Goal: Task Accomplishment & Management: Manage account settings

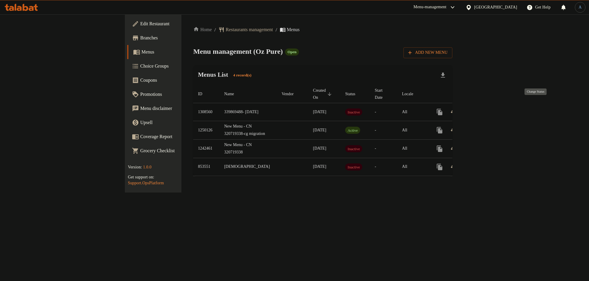
click at [457, 109] on icon "enhanced table" at bounding box center [453, 112] width 7 height 7
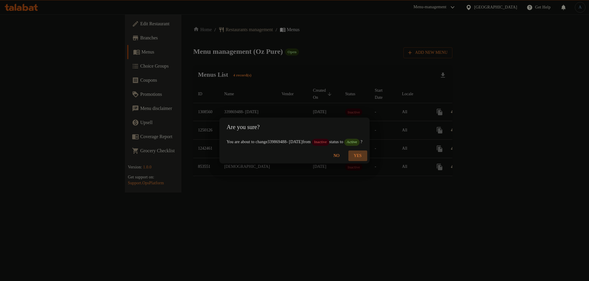
click at [365, 157] on span "Yes" at bounding box center [358, 156] width 14 height 7
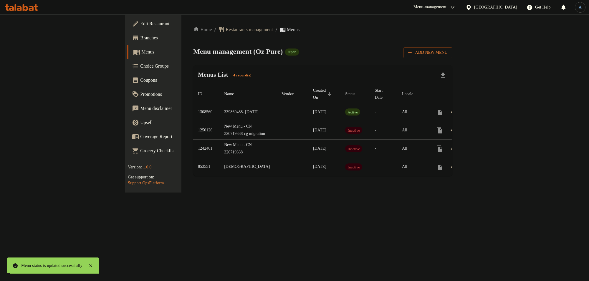
click at [385, 57] on div "Menu management ( Oz Pure ) Open Add New Menu" at bounding box center [322, 51] width 259 height 13
click at [485, 109] on icon "enhanced table" at bounding box center [481, 112] width 7 height 7
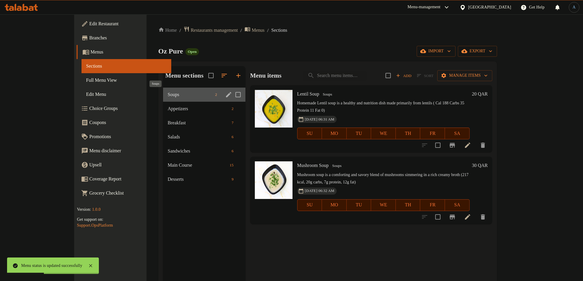
click at [168, 95] on span "Soups" at bounding box center [190, 94] width 45 height 7
click at [168, 109] on span "Appetizers" at bounding box center [190, 108] width 45 height 7
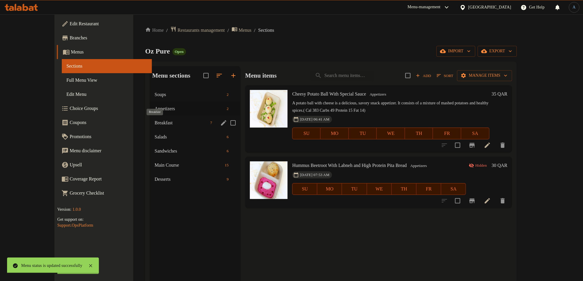
click at [155, 122] on span "Breakfast" at bounding box center [181, 123] width 53 height 7
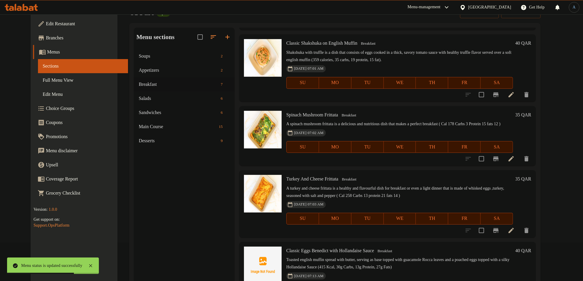
scroll to position [83, 0]
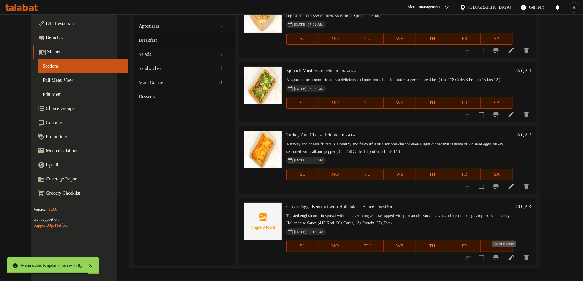
click at [488, 258] on input "checkbox" at bounding box center [481, 258] width 12 height 12
checkbox input "true"
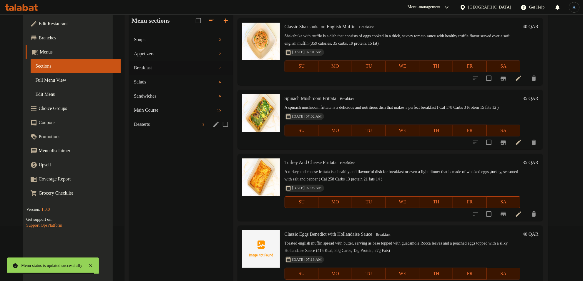
scroll to position [9, 0]
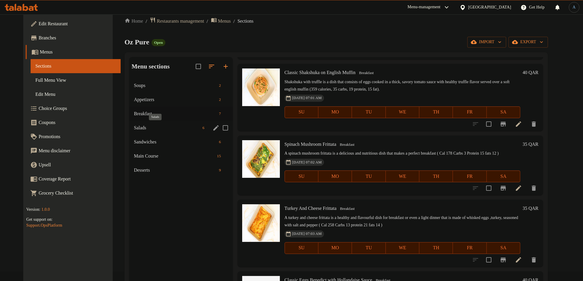
click at [140, 127] on span "Salads" at bounding box center [167, 128] width 66 height 7
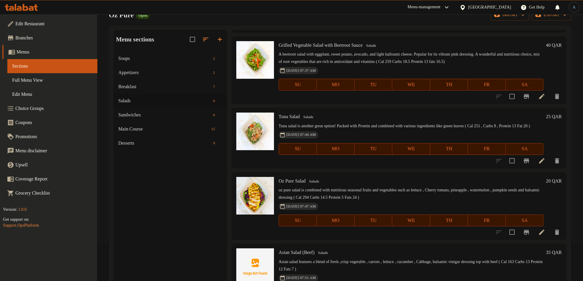
scroll to position [83, 0]
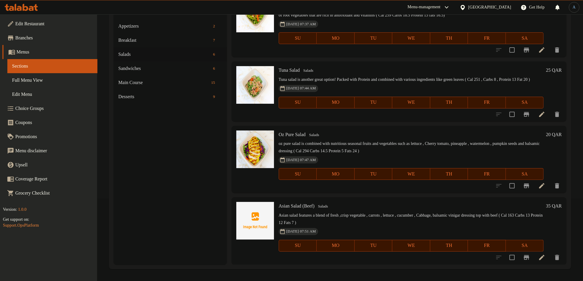
click at [499, 256] on div at bounding box center [528, 258] width 72 height 14
click at [507, 255] on input "checkbox" at bounding box center [512, 258] width 12 height 12
checkbox input "true"
click at [149, 67] on span "Sandwiches" at bounding box center [156, 68] width 76 height 7
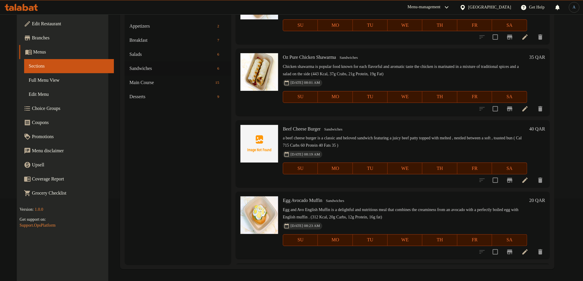
scroll to position [8, 0]
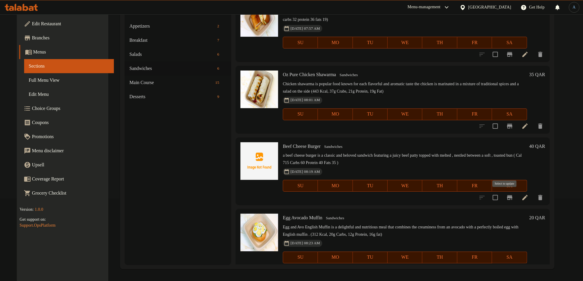
click at [502, 197] on input "checkbox" at bounding box center [495, 198] width 12 height 12
checkbox input "true"
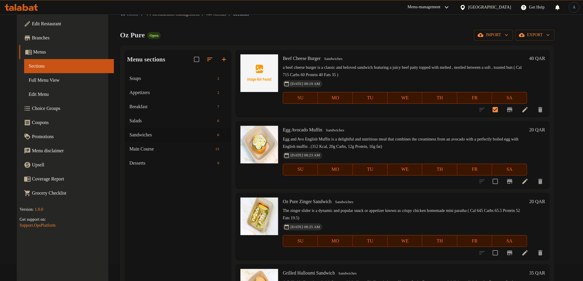
scroll to position [0, 0]
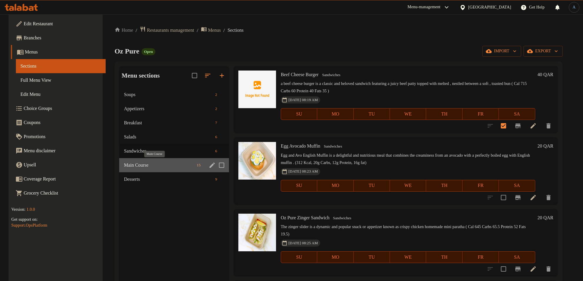
click at [136, 164] on span "Main Course" at bounding box center [159, 165] width 70 height 7
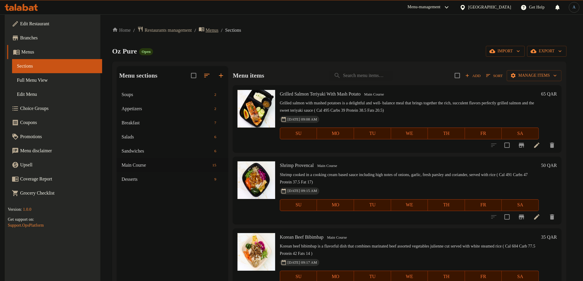
click at [217, 30] on span "Menus" at bounding box center [212, 30] width 13 height 7
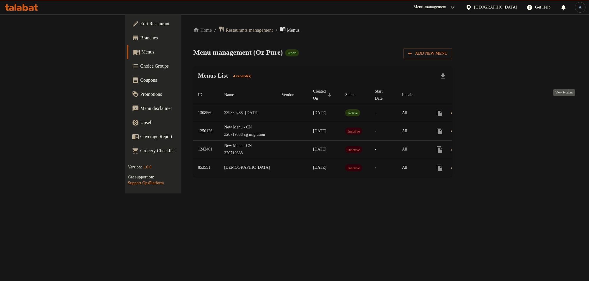
click at [489, 107] on link "enhanced table" at bounding box center [482, 113] width 14 height 14
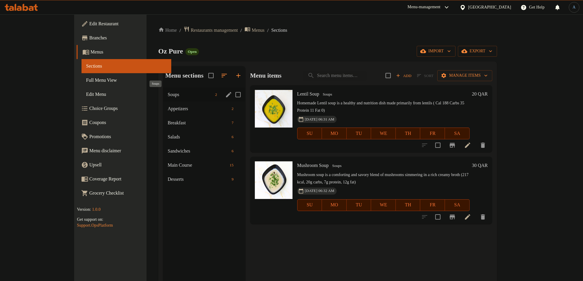
click at [168, 95] on span "Soups" at bounding box center [190, 94] width 45 height 7
click at [168, 106] on span "Appetizers" at bounding box center [190, 108] width 45 height 7
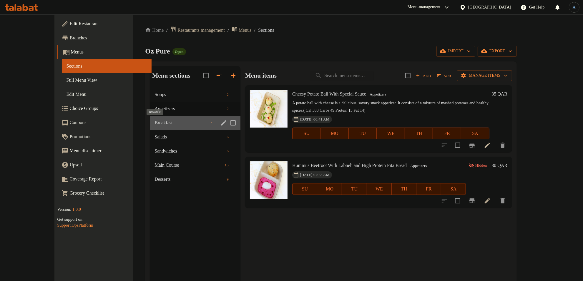
click at [155, 121] on span "Breakfast" at bounding box center [181, 123] width 53 height 7
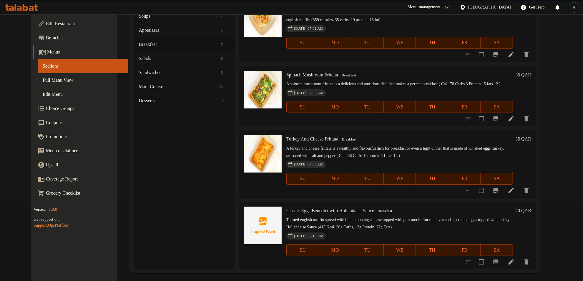
scroll to position [83, 0]
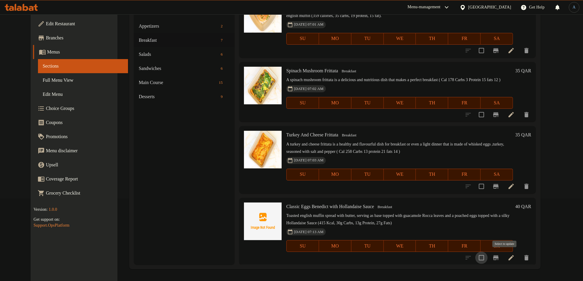
click at [488, 258] on input "checkbox" at bounding box center [481, 258] width 12 height 12
checkbox input "true"
click at [324, 206] on span "Classic Eggs Benedict with Hollandaise Sauce" at bounding box center [330, 206] width 88 height 5
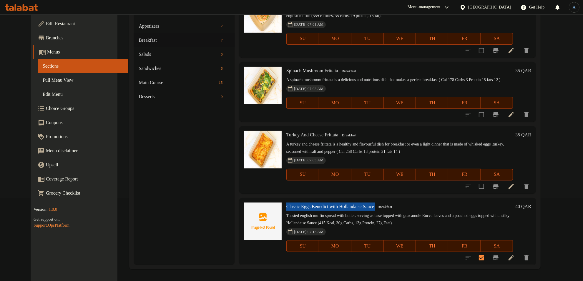
copy h6 "Classic Eggs Benedict with Hollandaise Sauce"
click at [515, 259] on icon at bounding box center [511, 258] width 7 height 7
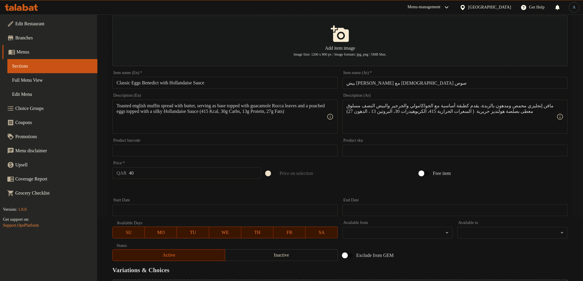
scroll to position [131, 0]
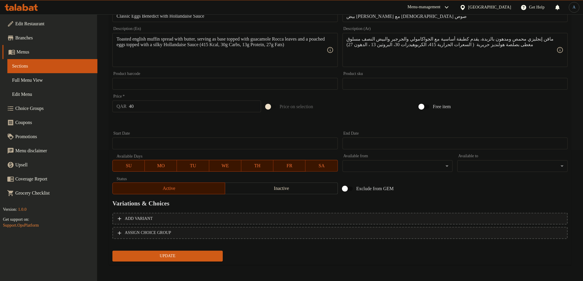
click at [267, 191] on span "Inactive" at bounding box center [282, 189] width 108 height 9
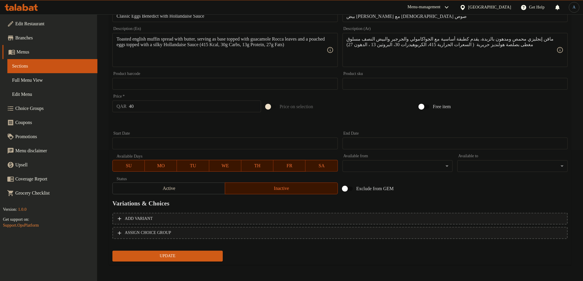
click at [211, 258] on span "Update" at bounding box center [167, 256] width 101 height 7
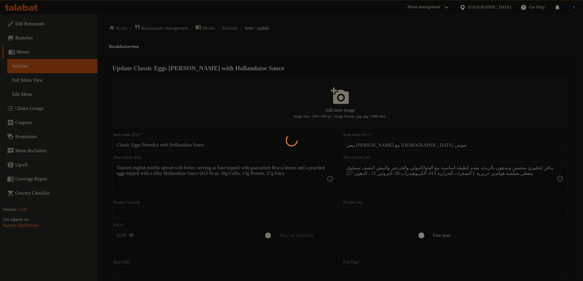
scroll to position [0, 0]
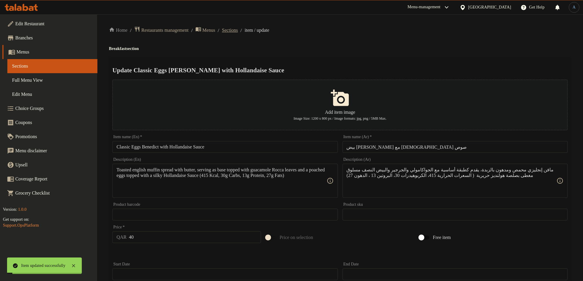
click at [238, 30] on span "Sections" at bounding box center [230, 30] width 16 height 7
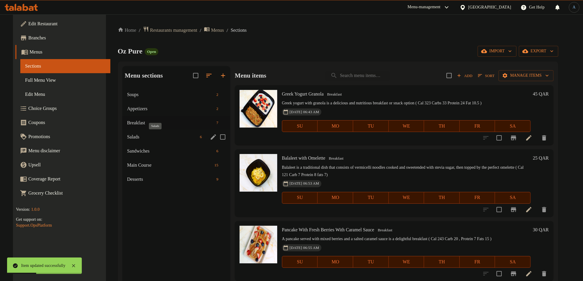
click at [134, 137] on span "Salads" at bounding box center [162, 137] width 71 height 7
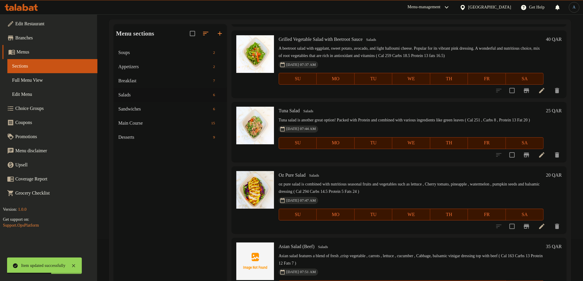
scroll to position [83, 0]
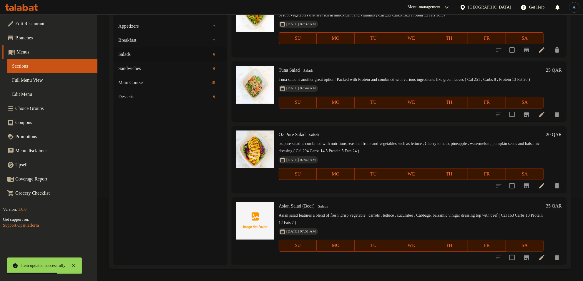
click at [297, 208] on span "Asian Salad (Beef)" at bounding box center [297, 206] width 36 height 5
copy h6 "Asian Salad (Beef)"
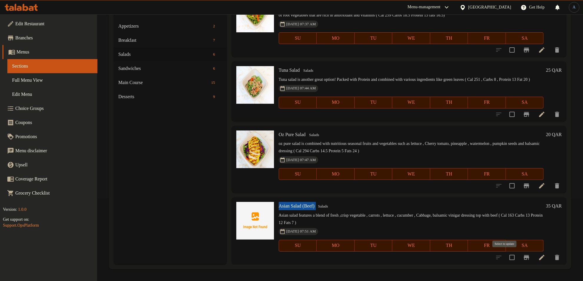
click at [506, 257] on input "checkbox" at bounding box center [512, 258] width 12 height 12
checkbox input "true"
click at [539, 256] on icon at bounding box center [541, 257] width 5 height 5
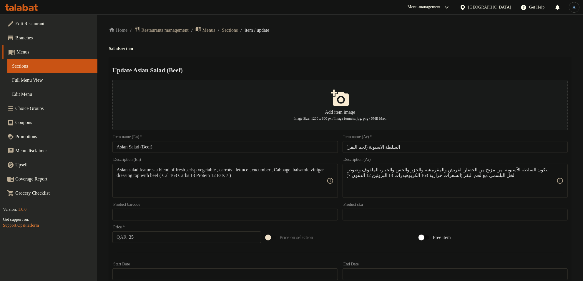
scroll to position [131, 0]
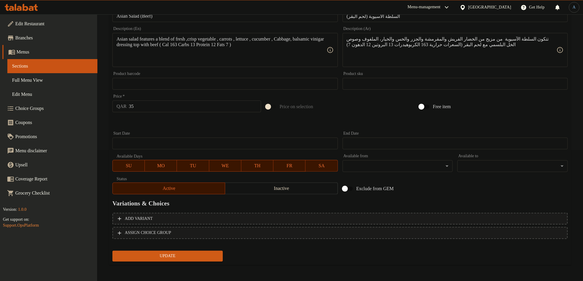
click at [268, 189] on span "Inactive" at bounding box center [282, 189] width 108 height 9
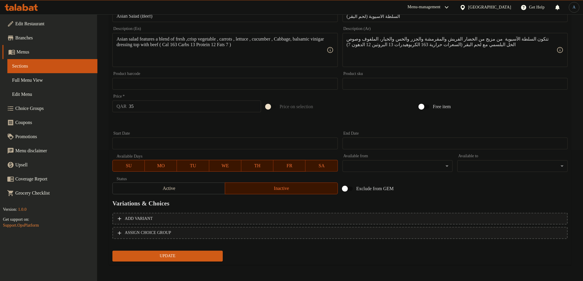
click at [214, 257] on span "Update" at bounding box center [167, 256] width 101 height 7
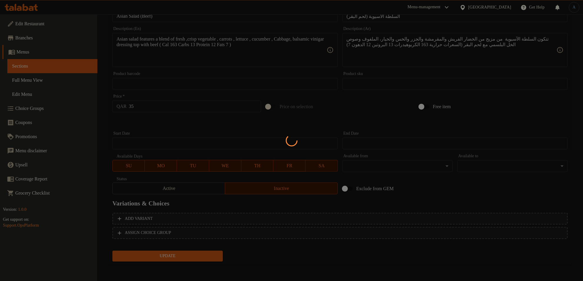
scroll to position [0, 0]
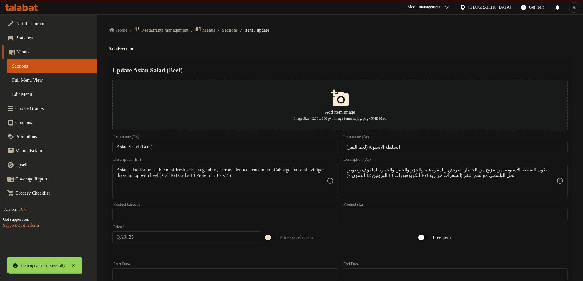
click at [238, 29] on span "Sections" at bounding box center [230, 30] width 16 height 7
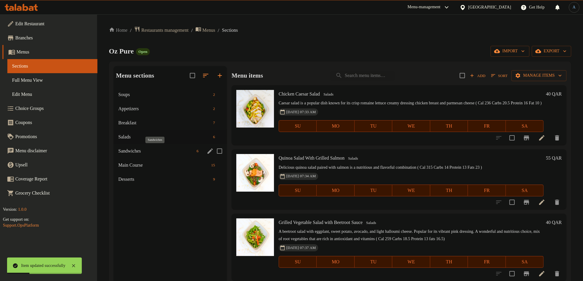
click at [139, 151] on span "Sandwiches" at bounding box center [156, 151] width 76 height 7
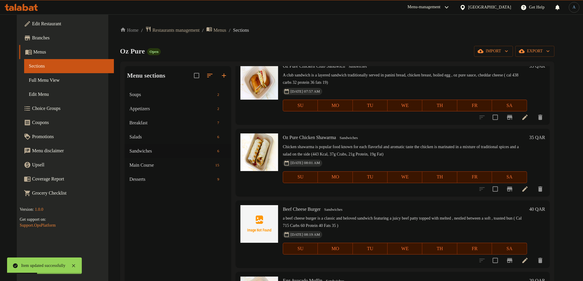
scroll to position [110, 0]
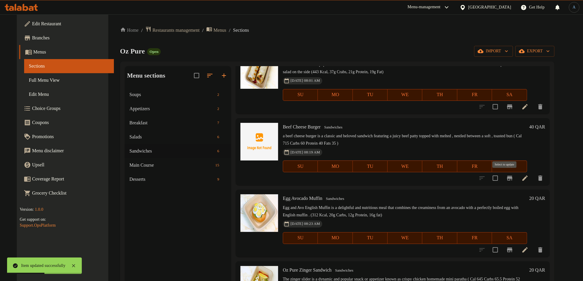
drag, startPoint x: 509, startPoint y: 178, endPoint x: 522, endPoint y: 179, distance: 12.4
click at [502, 178] on input "checkbox" at bounding box center [495, 178] width 12 height 12
checkbox input "true"
click at [529, 178] on icon at bounding box center [525, 178] width 7 height 7
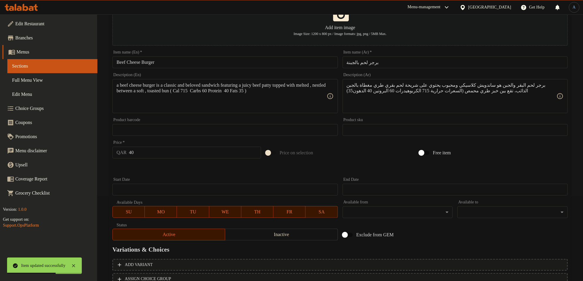
scroll to position [131, 0]
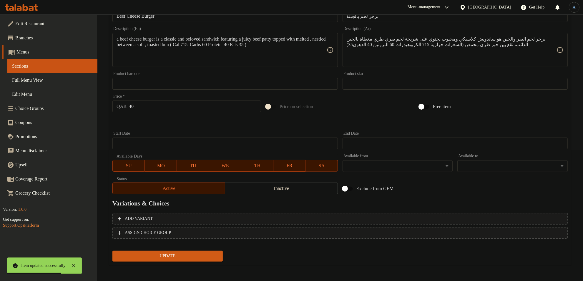
click at [256, 189] on span "Inactive" at bounding box center [282, 189] width 108 height 9
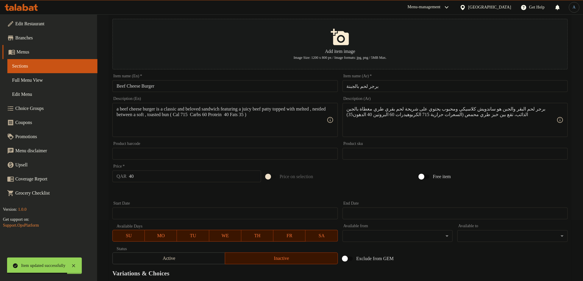
scroll to position [21, 0]
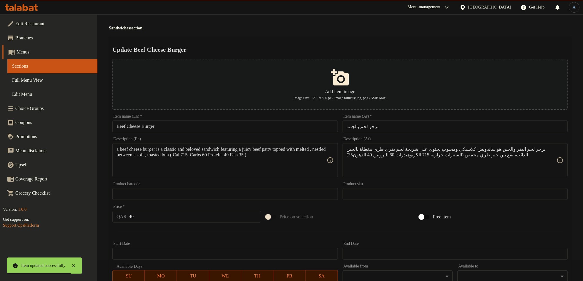
click at [185, 130] on input "Beef Cheese Burger" at bounding box center [224, 127] width 225 height 12
click at [203, 33] on div "Home / Restaurants management / Menus / Sections / item / update Sandwiches sec…" at bounding box center [340, 193] width 463 height 375
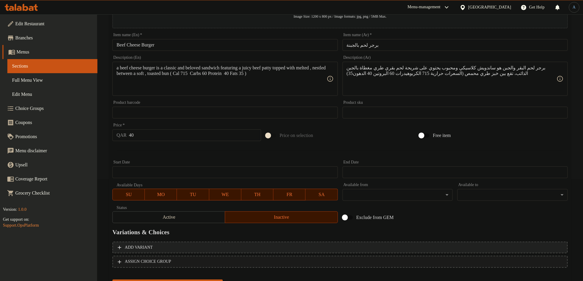
scroll to position [131, 0]
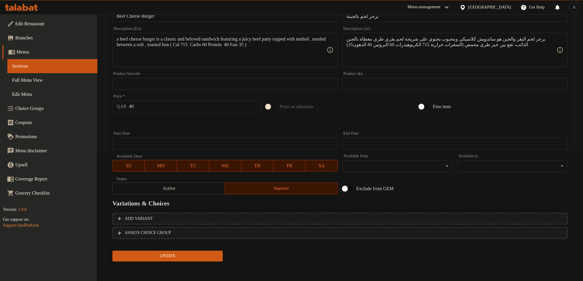
click at [190, 257] on span "Update" at bounding box center [167, 256] width 101 height 7
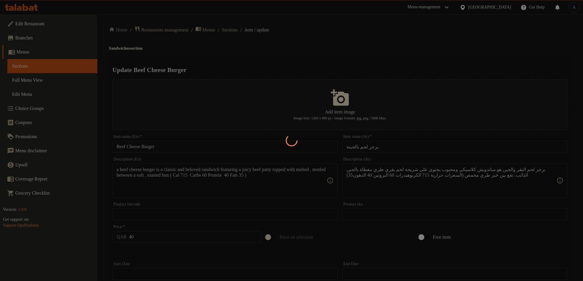
scroll to position [0, 0]
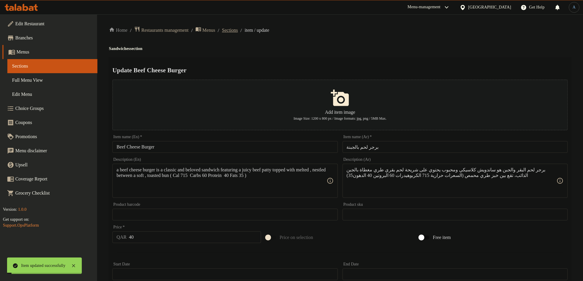
click at [233, 28] on span "Sections" at bounding box center [230, 30] width 16 height 7
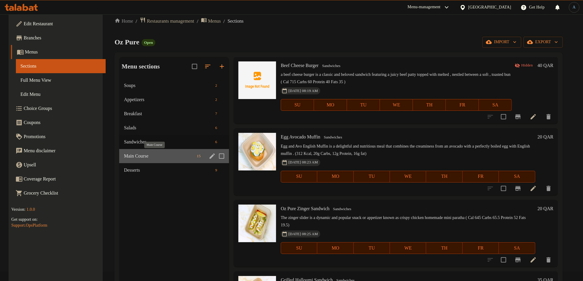
click at [137, 156] on span "Main Course" at bounding box center [159, 156] width 70 height 7
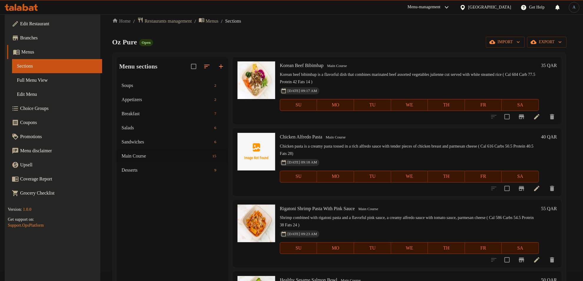
click at [308, 138] on span "Chicken Alfredo Pasta" at bounding box center [301, 137] width 42 height 5
copy span "[PERSON_NAME]"
click at [322, 137] on span "Chicken Alfredo Pasta" at bounding box center [301, 137] width 42 height 5
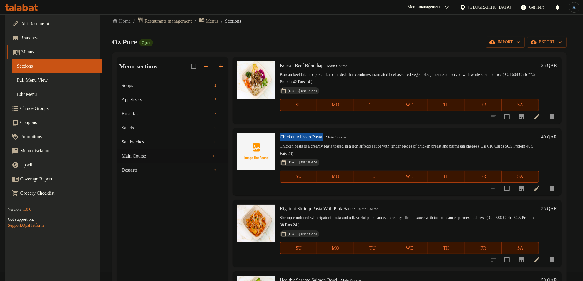
click at [322, 137] on span "Chicken Alfredo Pasta" at bounding box center [301, 137] width 42 height 5
copy h6 "Chicken Alfredo Pasta"
click at [537, 191] on icon at bounding box center [536, 188] width 7 height 7
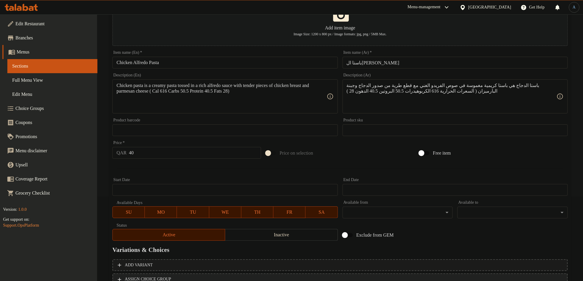
scroll to position [131, 0]
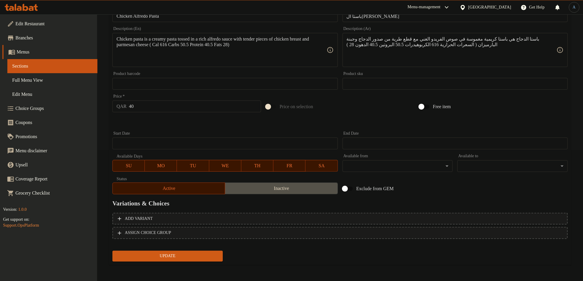
click at [249, 189] on span "Inactive" at bounding box center [282, 189] width 108 height 9
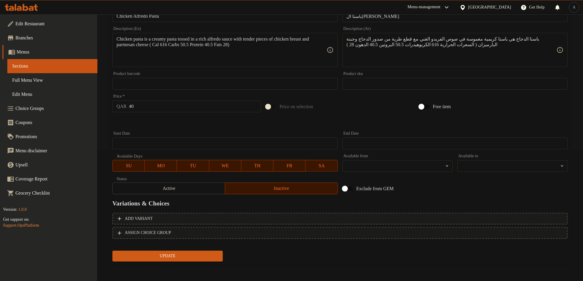
click at [211, 259] on span "Update" at bounding box center [167, 256] width 101 height 7
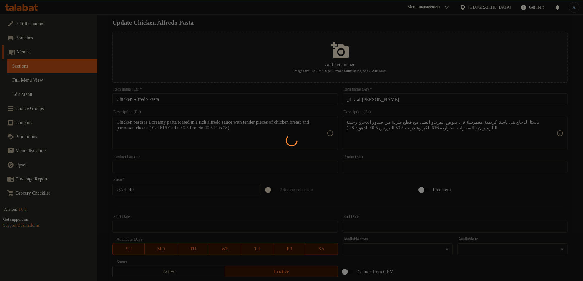
scroll to position [0, 0]
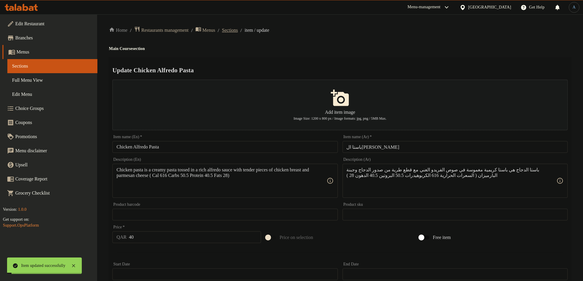
click at [238, 33] on span "Sections" at bounding box center [230, 30] width 16 height 7
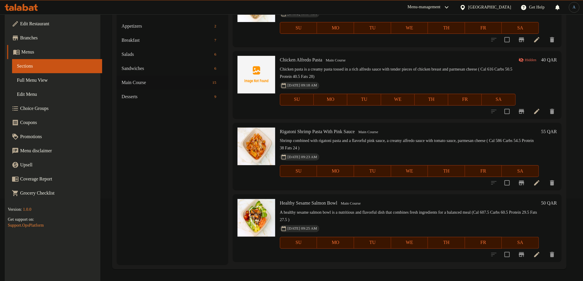
scroll to position [108, 0]
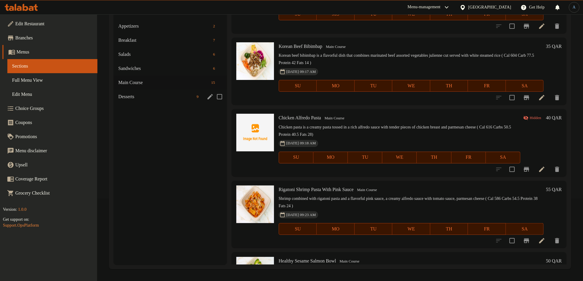
click at [162, 100] on span "Desserts" at bounding box center [156, 96] width 76 height 7
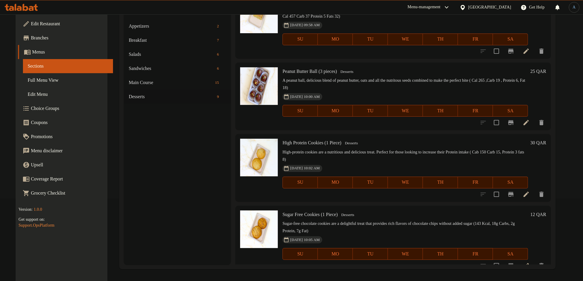
scroll to position [26, 0]
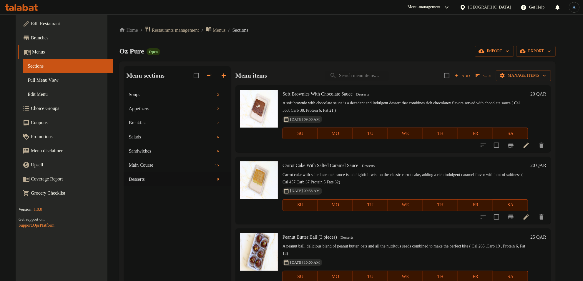
click at [218, 32] on span "Menus" at bounding box center [219, 30] width 13 height 7
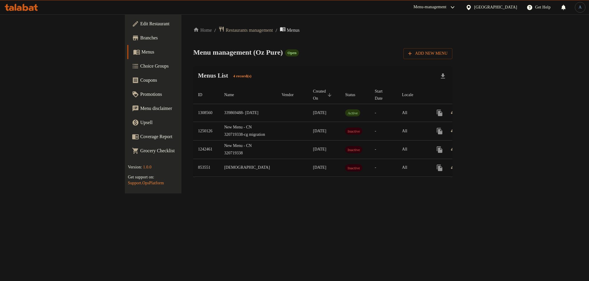
click at [385, 44] on div "Home / Restaurants management / Menus Menu management ( Oz Pure ) Open Add New …" at bounding box center [322, 104] width 259 height 156
click at [485, 110] on icon "enhanced table" at bounding box center [481, 112] width 5 height 5
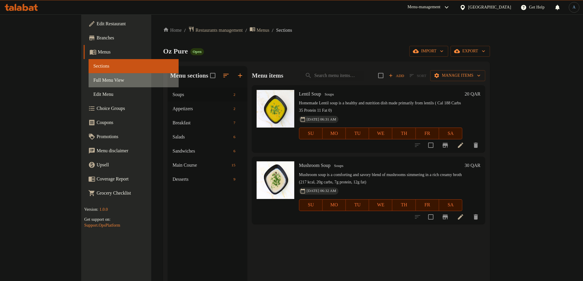
click at [93, 82] on span "Full Menu View" at bounding box center [133, 80] width 81 height 7
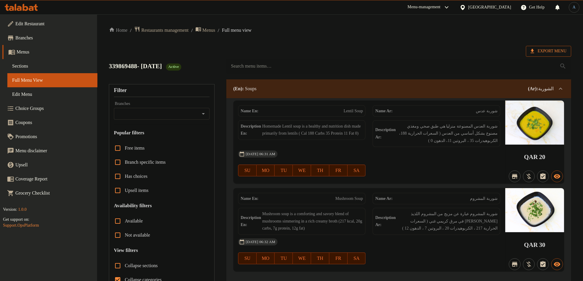
click at [545, 53] on span "Export Menu" at bounding box center [549, 51] width 36 height 7
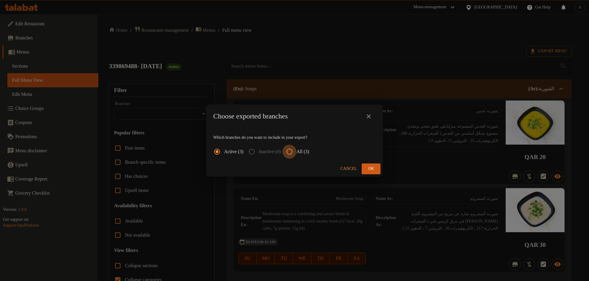
click at [296, 149] on input "All (3)" at bounding box center [289, 152] width 14 height 14
radio input "true"
click at [377, 170] on button "Ok" at bounding box center [371, 169] width 19 height 11
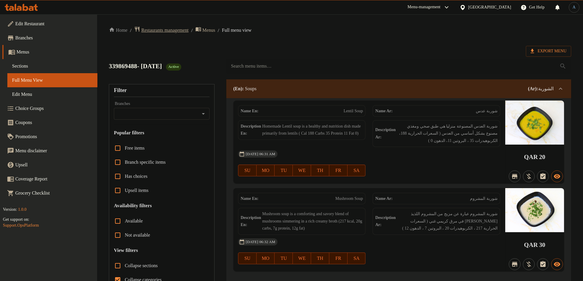
click at [155, 27] on span "Restaurants management" at bounding box center [164, 30] width 47 height 7
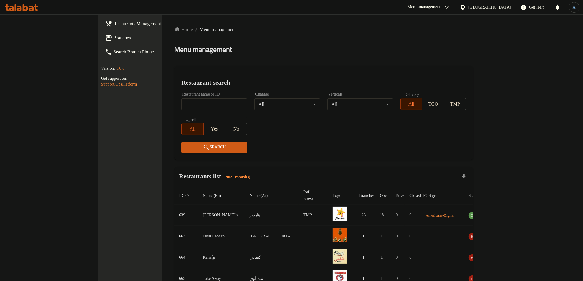
click at [507, 3] on div "[GEOGRAPHIC_DATA]" at bounding box center [485, 7] width 61 height 14
click at [496, 4] on div "[GEOGRAPHIC_DATA]" at bounding box center [485, 7] width 61 height 14
click at [466, 9] on icon at bounding box center [463, 7] width 6 height 6
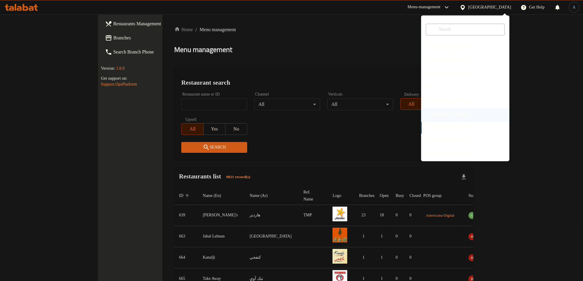
click at [428, 113] on div "[GEOGRAPHIC_DATA]" at bounding box center [448, 115] width 43 height 6
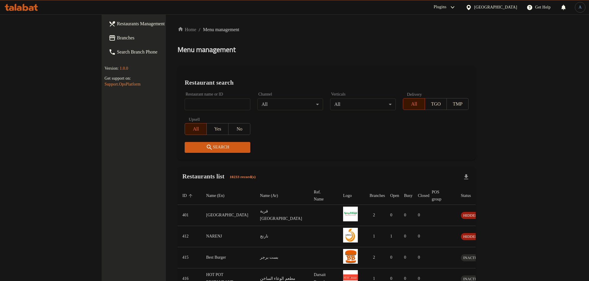
click at [291, 58] on div at bounding box center [294, 140] width 589 height 281
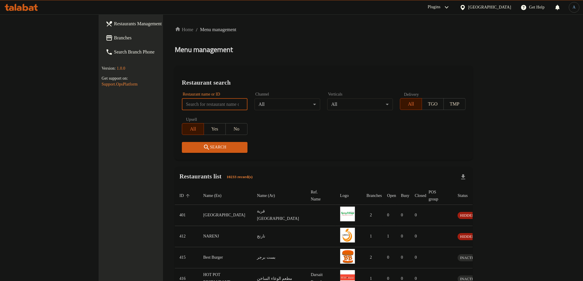
click at [182, 100] on input "search" at bounding box center [215, 105] width 66 height 12
paste input "773495"
type input "773495"
click button "Search" at bounding box center [215, 147] width 66 height 11
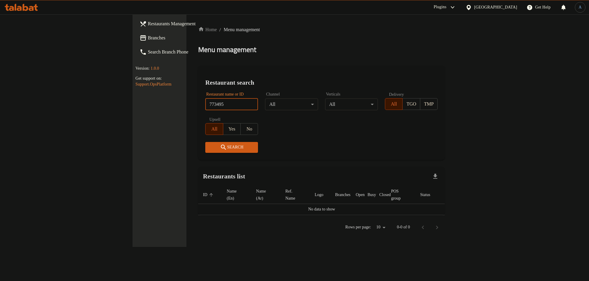
click at [148, 35] on span "Branches" at bounding box center [187, 37] width 78 height 7
